Goal: Task Accomplishment & Management: Manage account settings

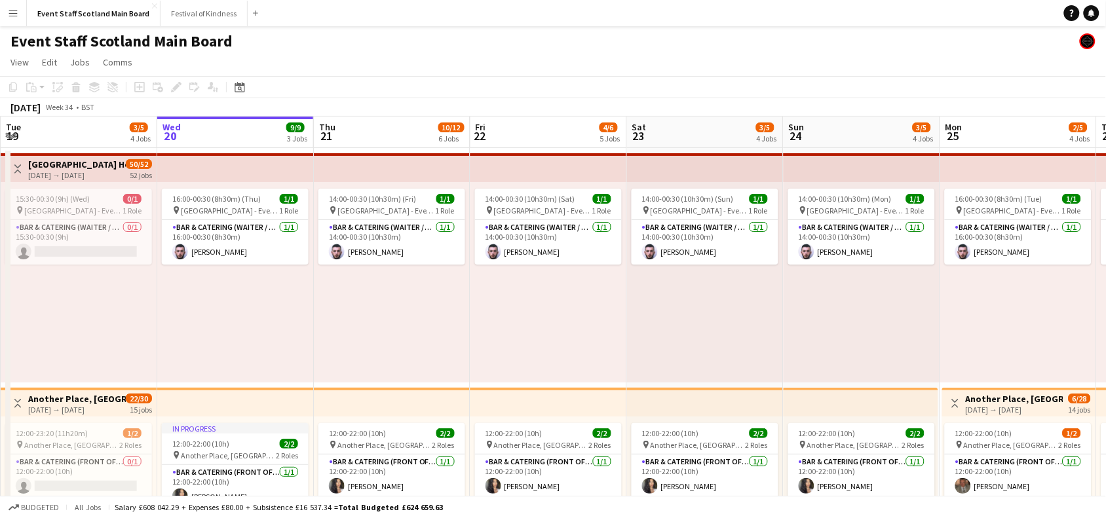
click at [20, 168] on app-icon "Toggle View" at bounding box center [17, 168] width 9 height 9
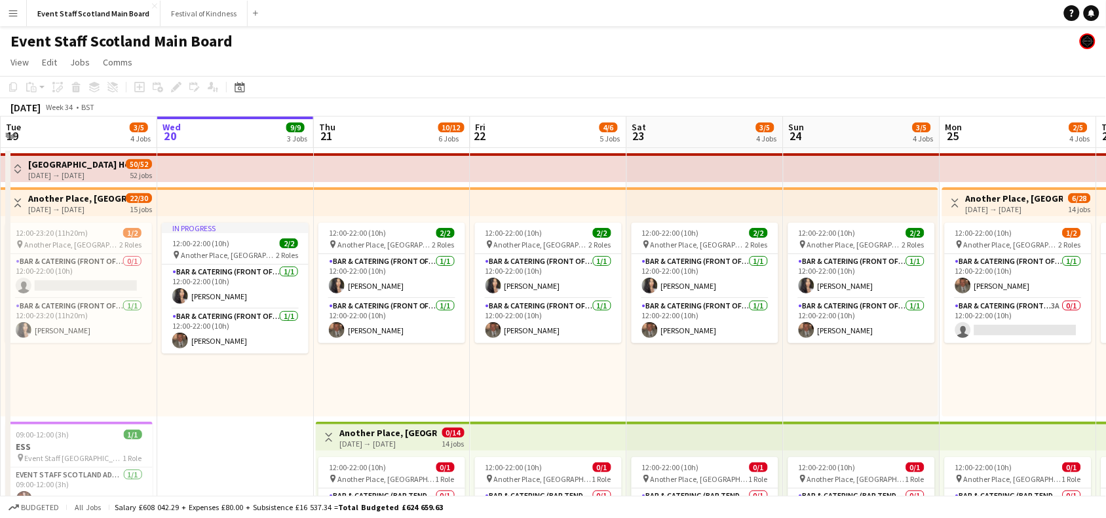
click at [15, 199] on app-icon "Toggle View" at bounding box center [17, 203] width 9 height 9
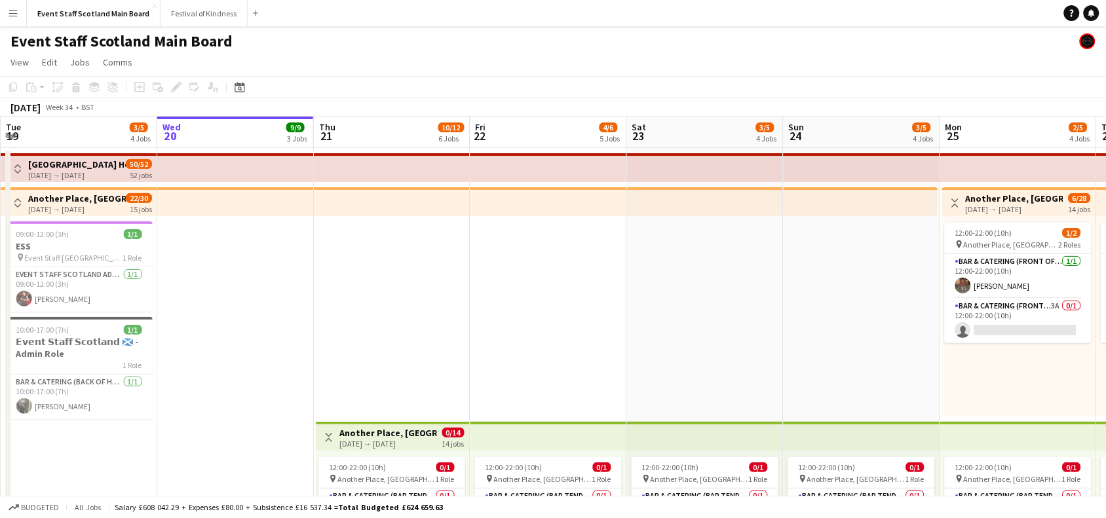
click at [959, 208] on button "Toggle View" at bounding box center [956, 203] width 16 height 16
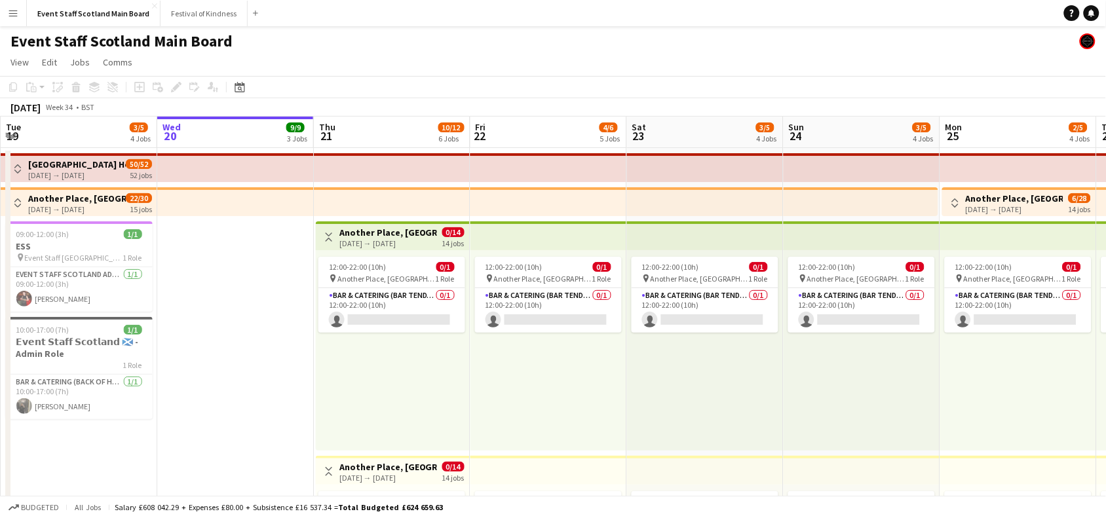
click at [332, 240] on app-icon "Toggle View" at bounding box center [328, 237] width 9 height 9
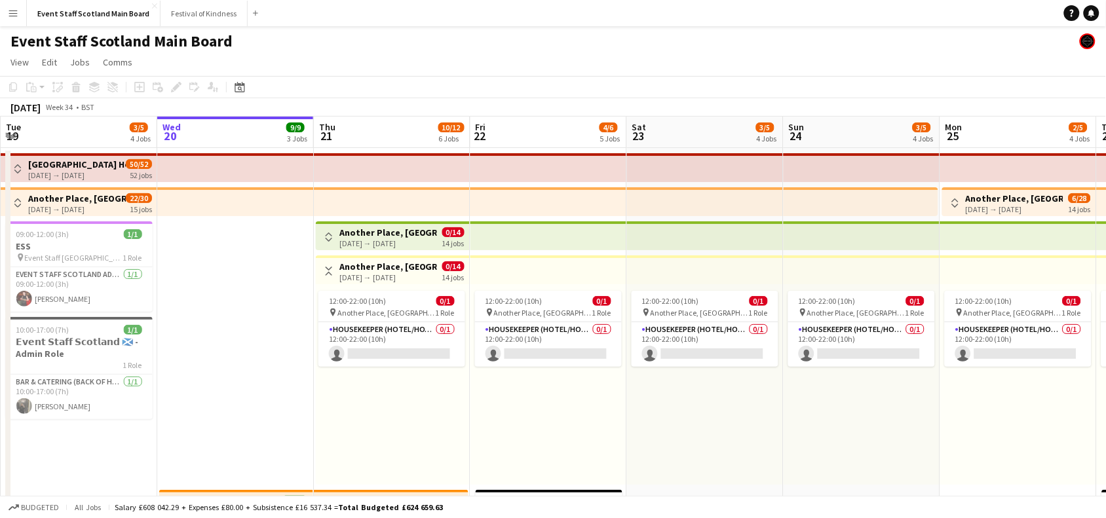
click at [332, 271] on app-icon "Toggle View" at bounding box center [328, 271] width 9 height 9
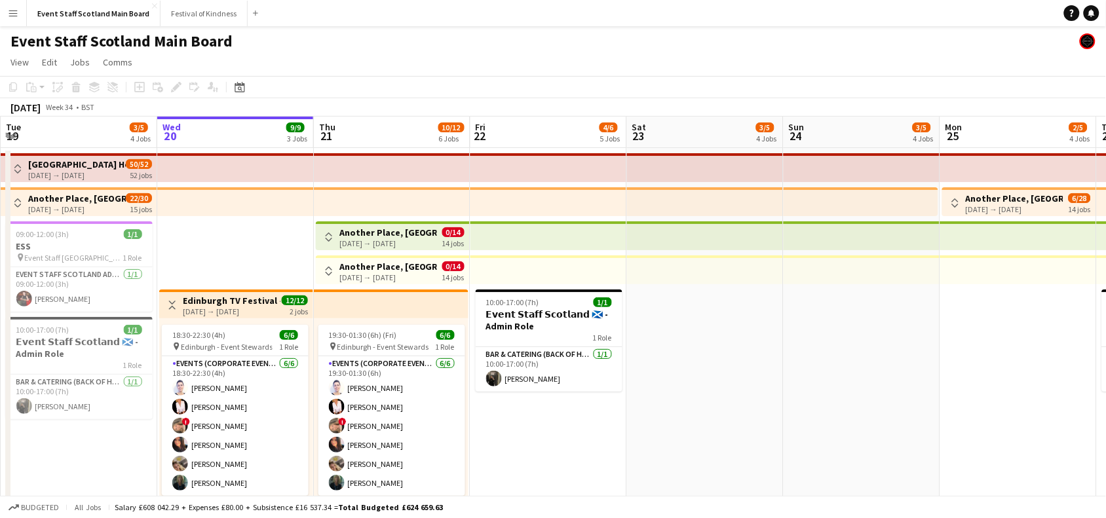
click at [952, 195] on button "Toggle View" at bounding box center [956, 203] width 16 height 16
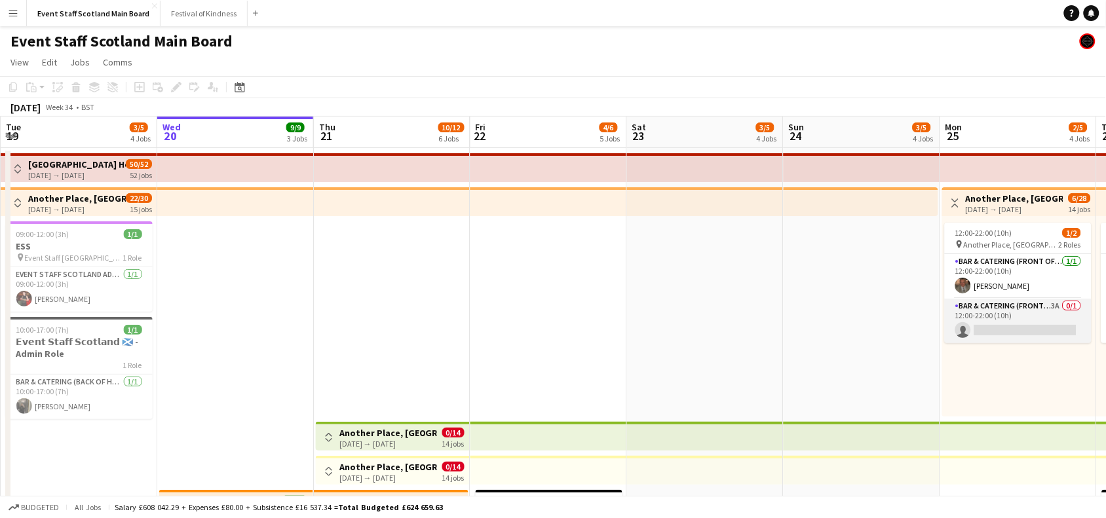
click at [1043, 336] on app-card-role "Bar & Catering (Front of House) 3A 0/1 12:00-22:00 (10h) single-neutral-actions" at bounding box center [1018, 321] width 147 height 45
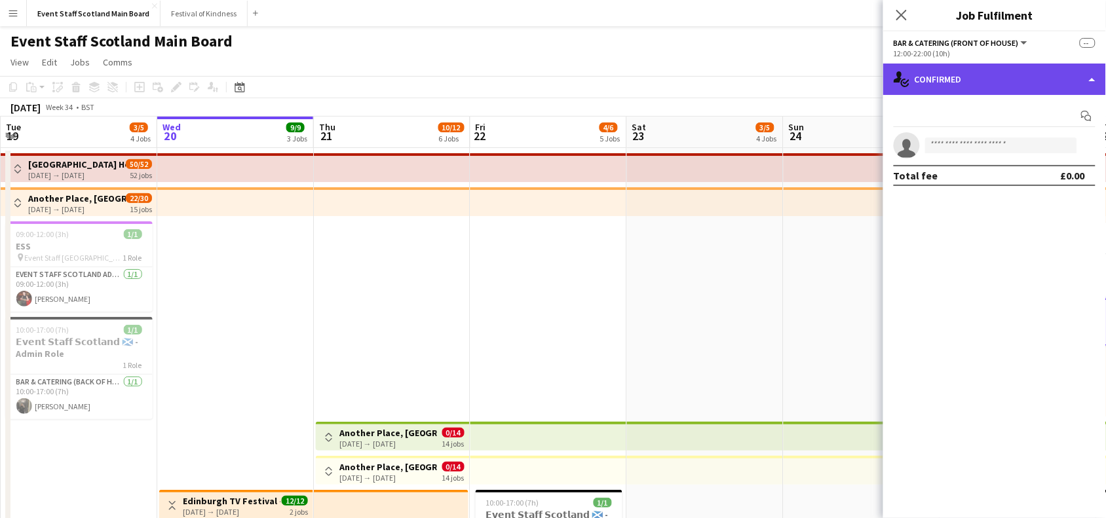
click at [1042, 66] on div "single-neutral-actions-check-2 Confirmed" at bounding box center [994, 79] width 223 height 31
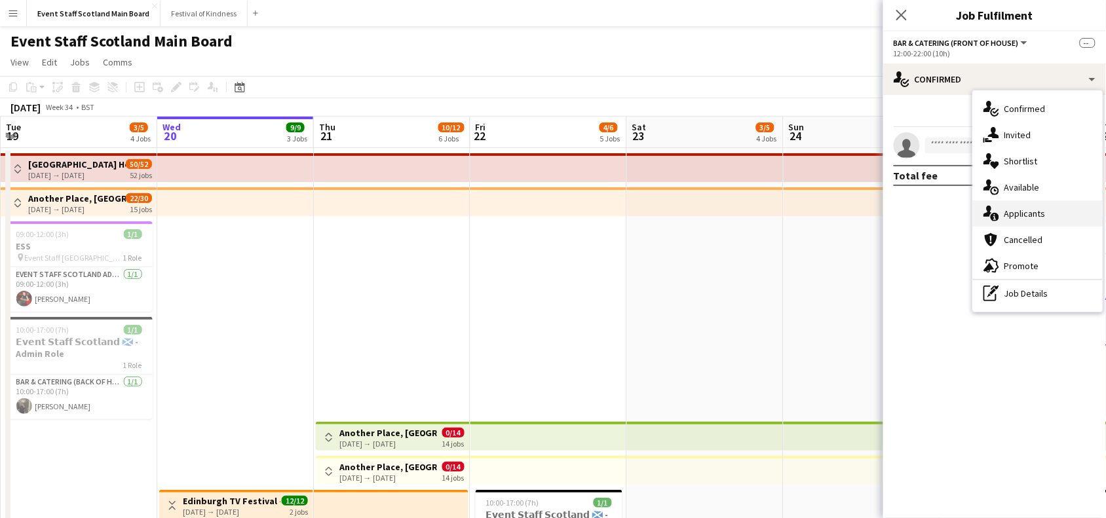
click at [1037, 208] on div "single-neutral-actions-information Applicants" at bounding box center [1038, 214] width 130 height 26
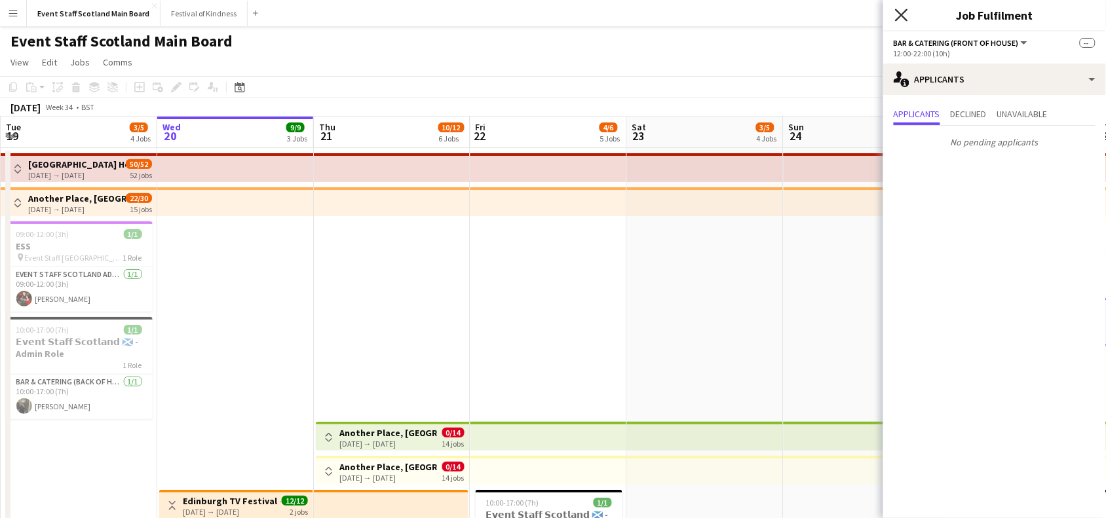
click at [902, 14] on icon at bounding box center [901, 15] width 12 height 12
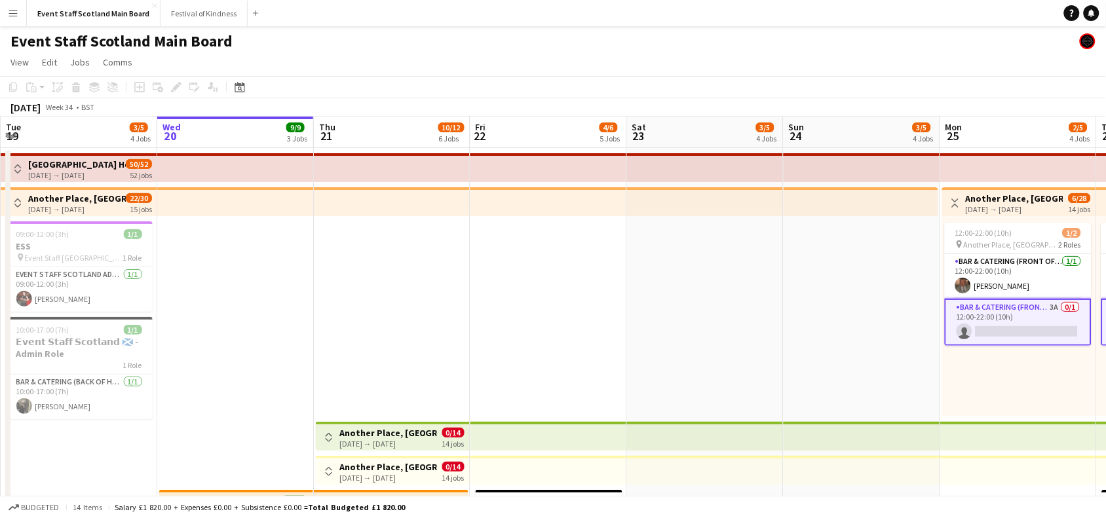
click at [1031, 303] on app-card-role "Bar & Catering (Front of House) 3A 0/1 12:00-22:00 (10h) single-neutral-actions" at bounding box center [1018, 322] width 147 height 47
click at [1023, 324] on app-card-role "Bar & Catering (Front of House) 3A 0/1 12:00-22:00 (10h) single-neutral-actions" at bounding box center [1018, 322] width 147 height 47
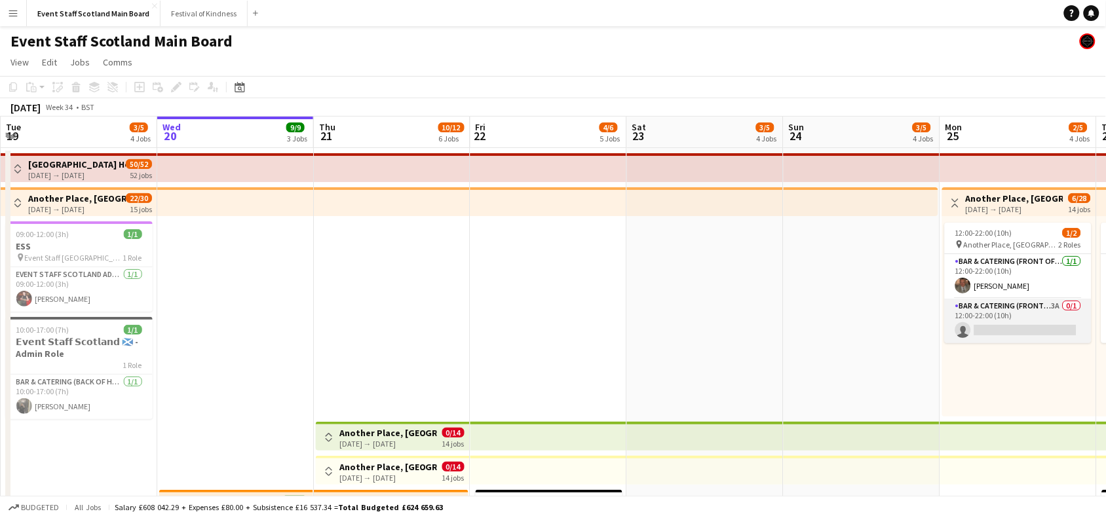
click at [1023, 324] on app-card-role "Bar & Catering (Front of House) 3A 0/1 12:00-22:00 (10h) single-neutral-actions" at bounding box center [1018, 321] width 147 height 45
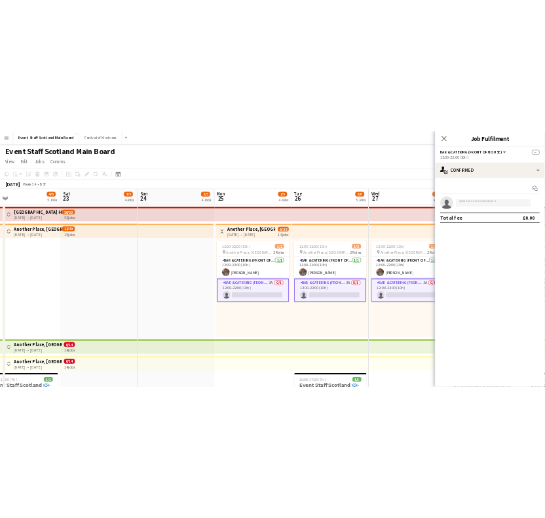
scroll to position [0, 509]
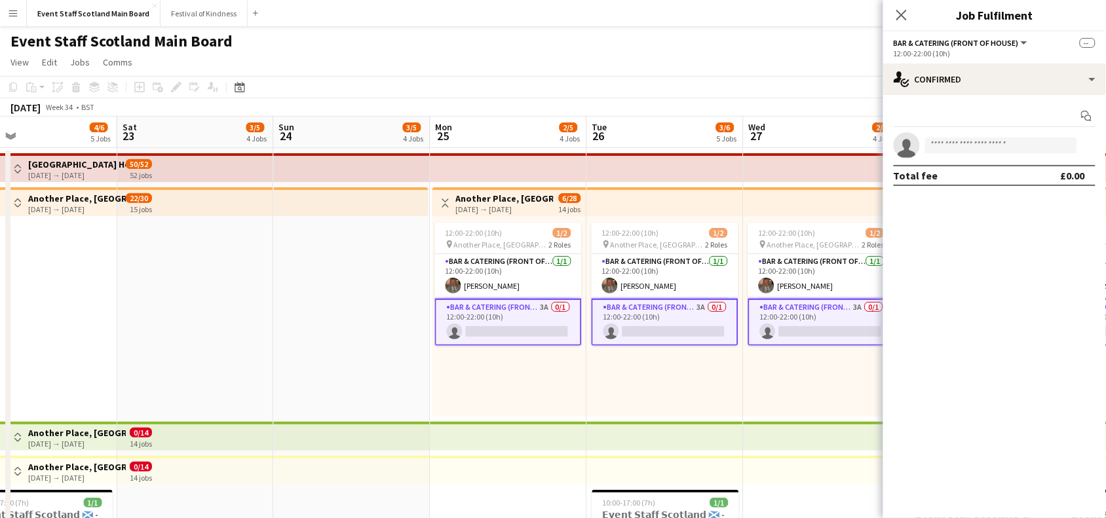
drag, startPoint x: 815, startPoint y: 368, endPoint x: 305, endPoint y: 358, distance: 509.9
click at [515, 318] on app-card-role "Bar & Catering (Front of House) 3A 0/1 12:00-22:00 (10h) single-neutral-actions" at bounding box center [508, 322] width 147 height 47
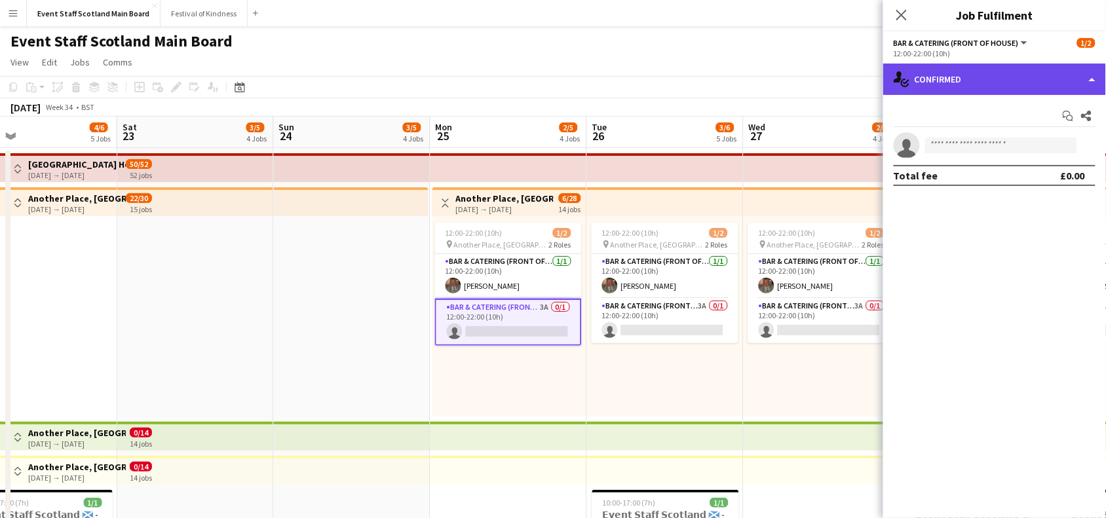
click at [1069, 66] on div "single-neutral-actions-check-2 Confirmed" at bounding box center [994, 79] width 223 height 31
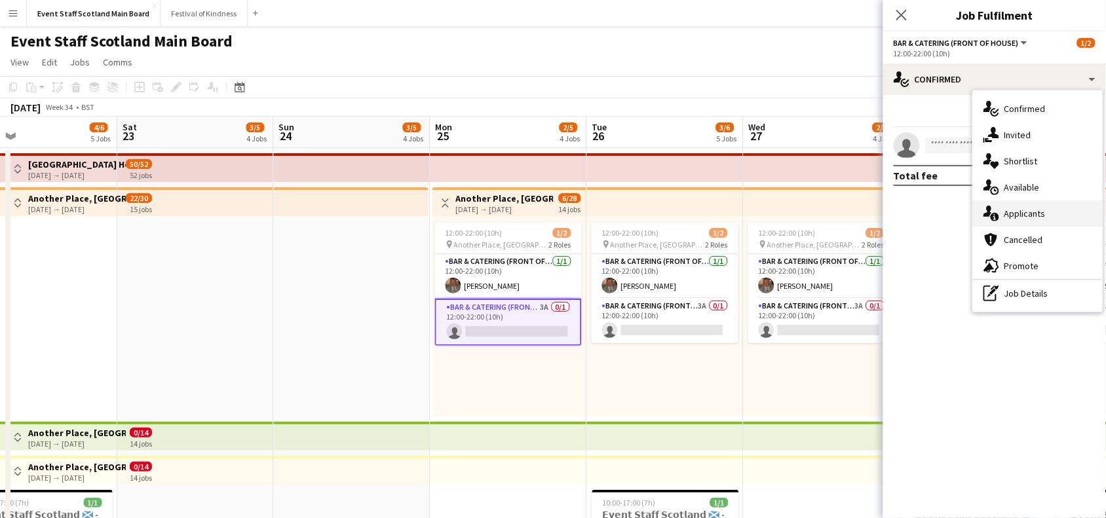
click at [1040, 210] on div "single-neutral-actions-information Applicants" at bounding box center [1038, 214] width 130 height 26
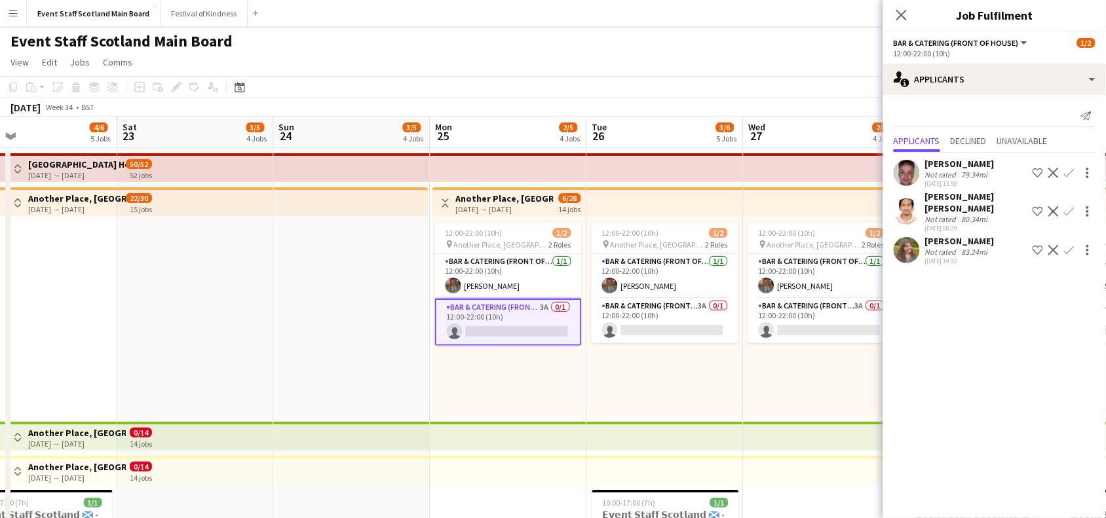
click at [964, 259] on div "[DATE] 19:32" at bounding box center [959, 261] width 69 height 9
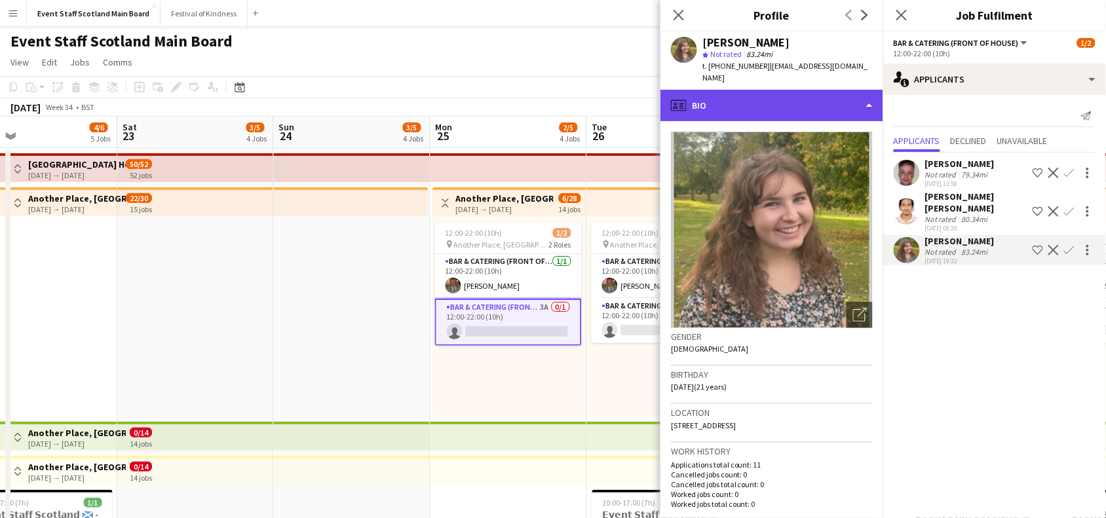
click at [849, 115] on div "profile Bio" at bounding box center [772, 105] width 223 height 31
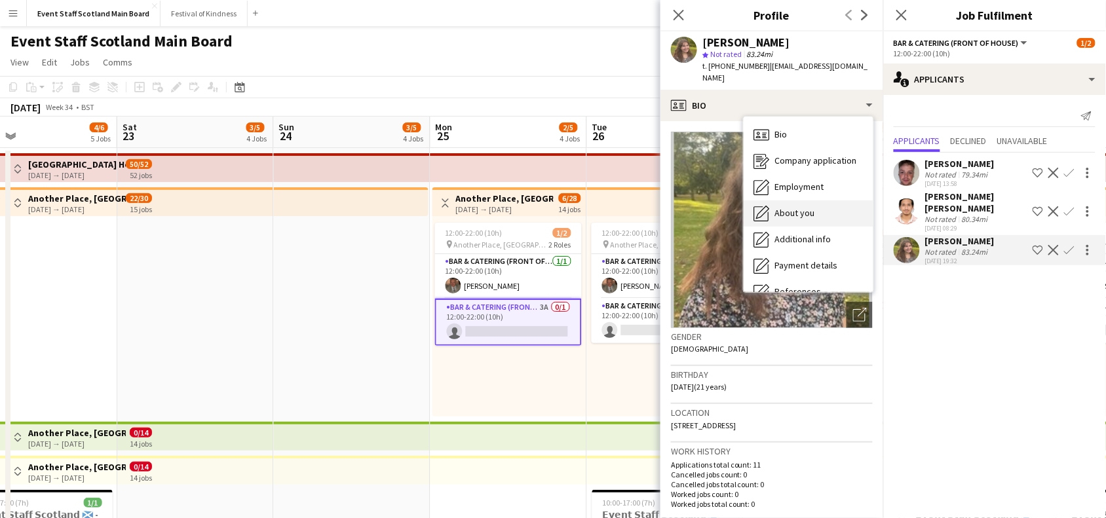
click at [777, 218] on span "About you" at bounding box center [795, 213] width 40 height 12
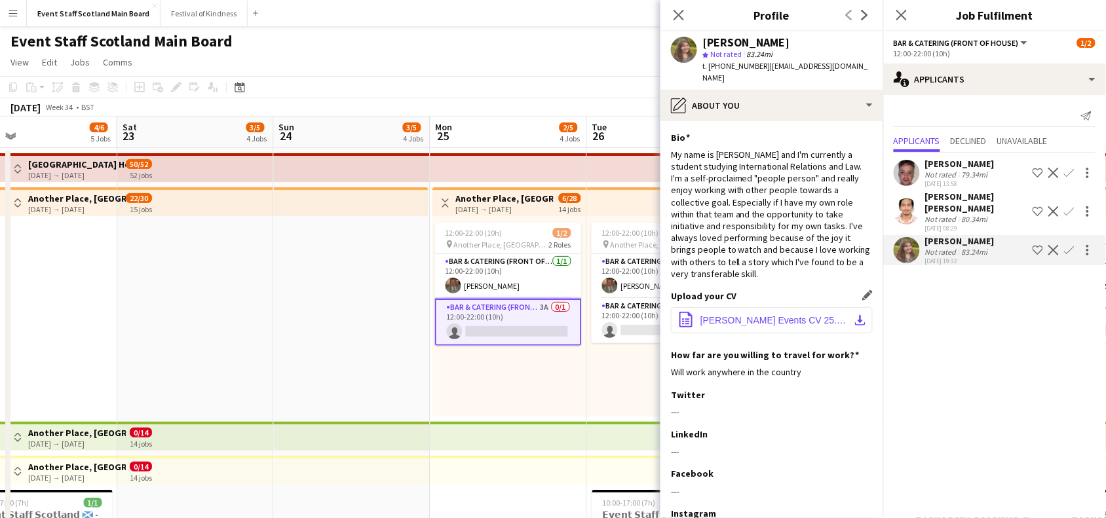
click at [840, 319] on button "office-file-sheet [PERSON_NAME] Events CV 25.pdf download-bottom" at bounding box center [772, 320] width 202 height 26
